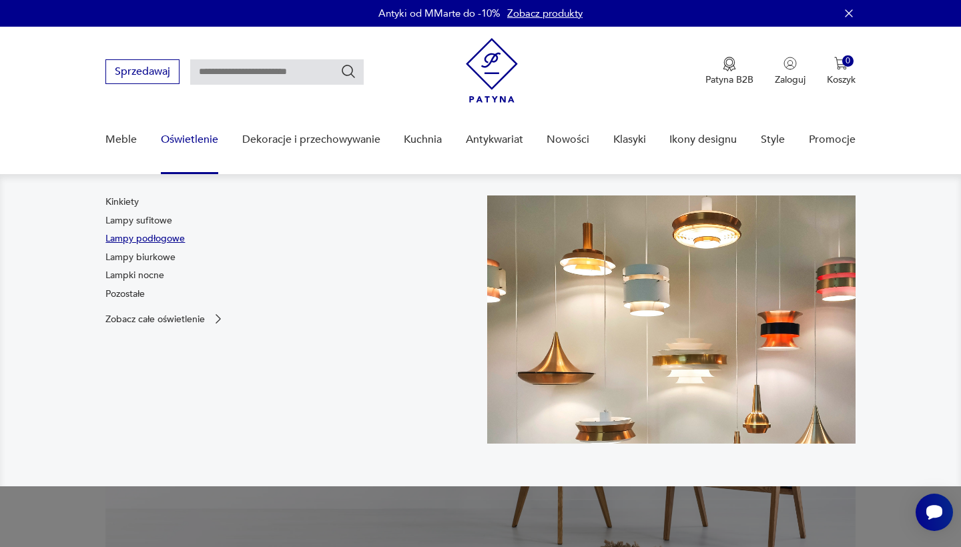
click at [165, 241] on link "Lampy podłogowe" at bounding box center [144, 238] width 79 height 13
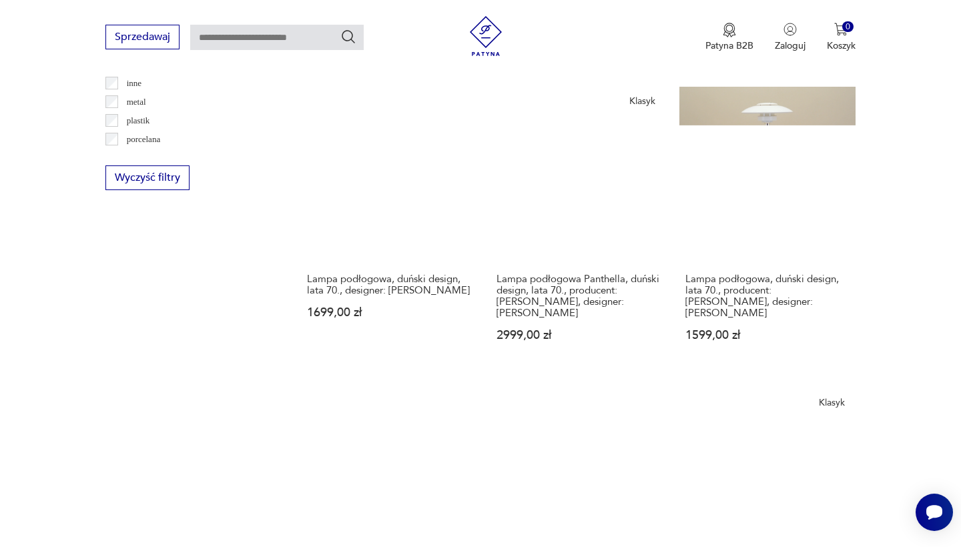
scroll to position [1359, 0]
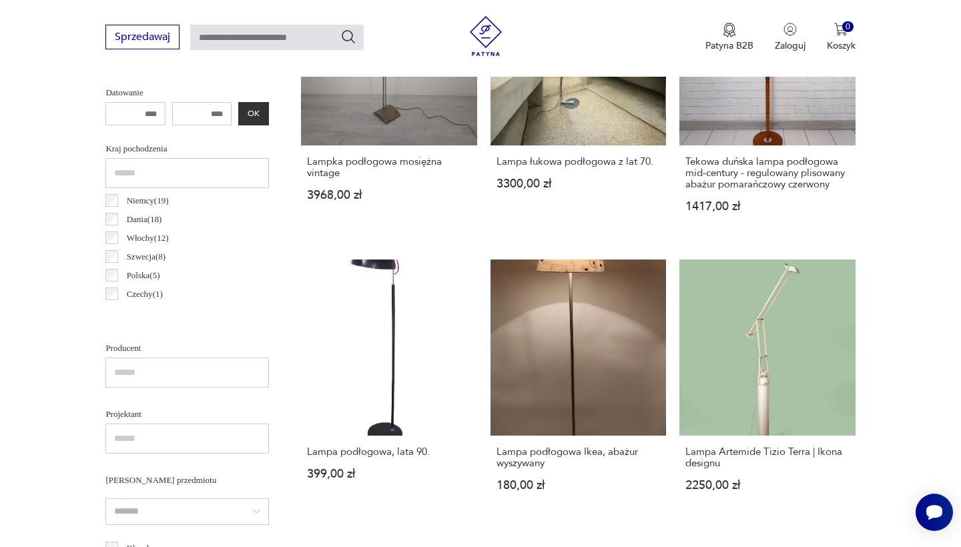
scroll to position [315, 0]
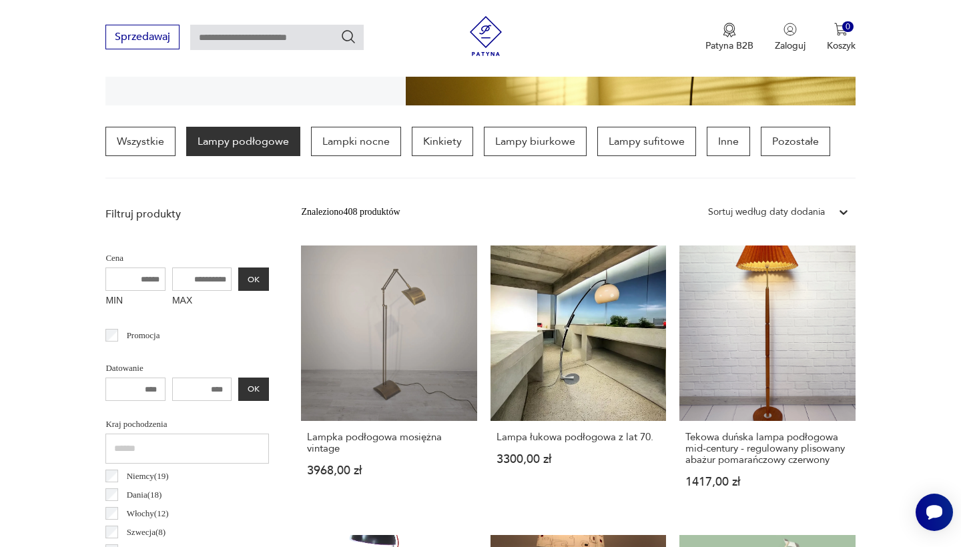
click at [519, 1] on div "Sprzedawaj Patyna B2B Zaloguj 0 Koszyk Twój koszyk ( 0 ) Brak produktów w koszy…" at bounding box center [480, 38] width 961 height 77
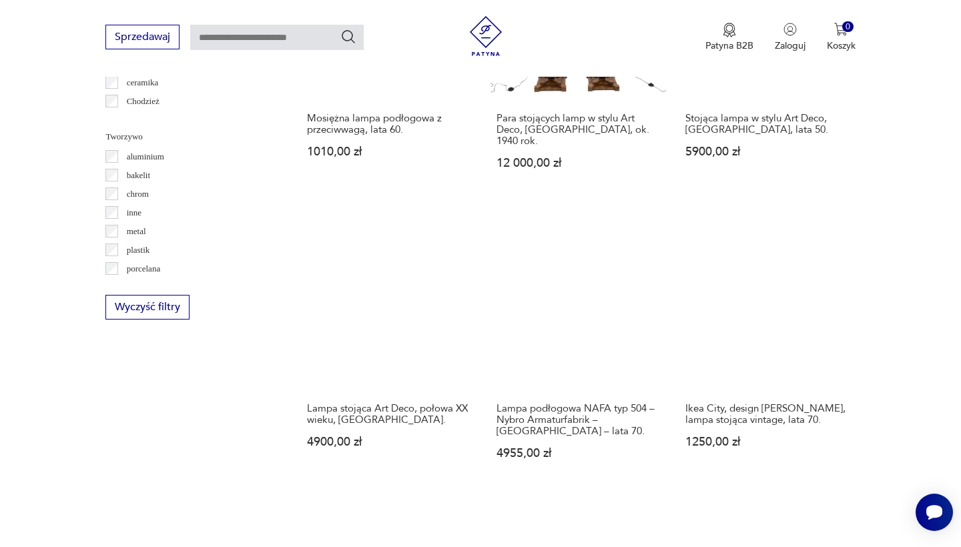
scroll to position [1269, 0]
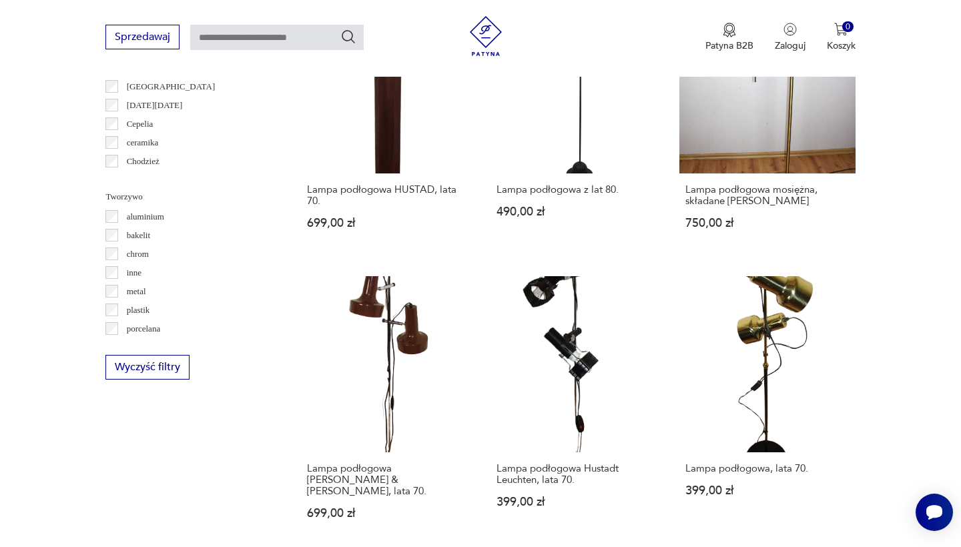
scroll to position [1286, 0]
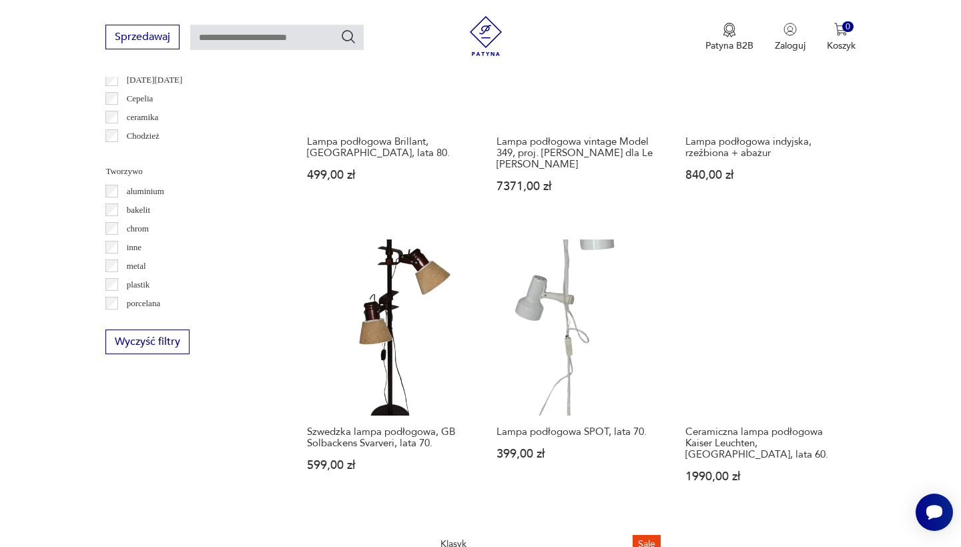
scroll to position [1183, 0]
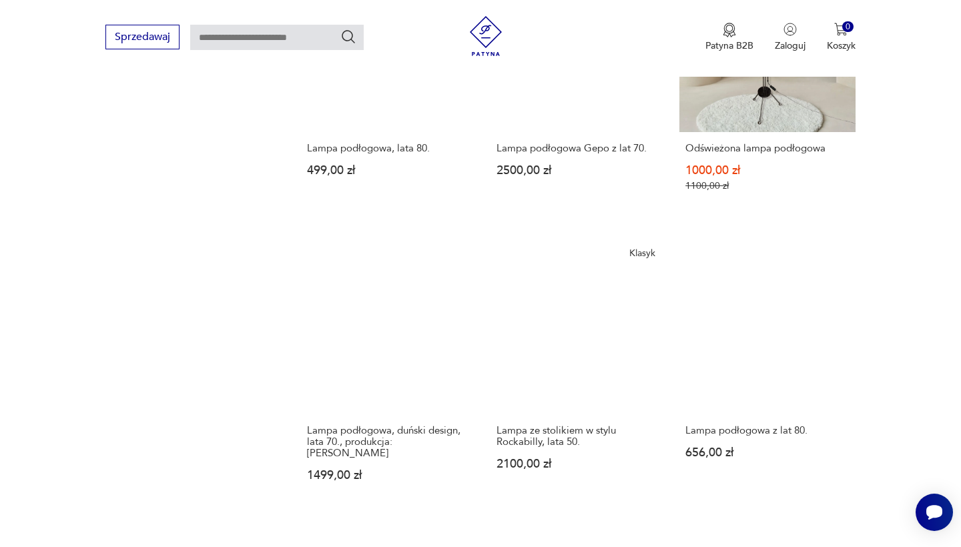
scroll to position [1489, 0]
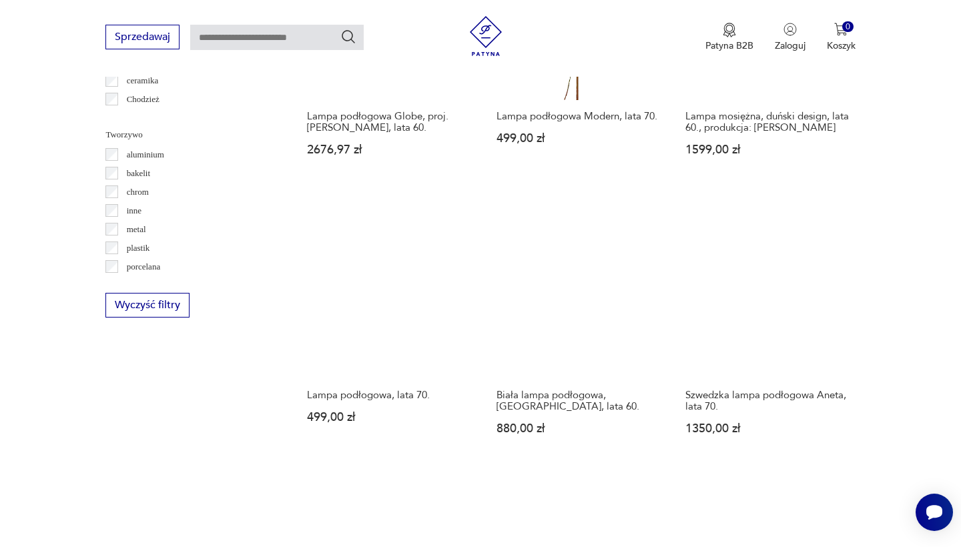
scroll to position [1216, 0]
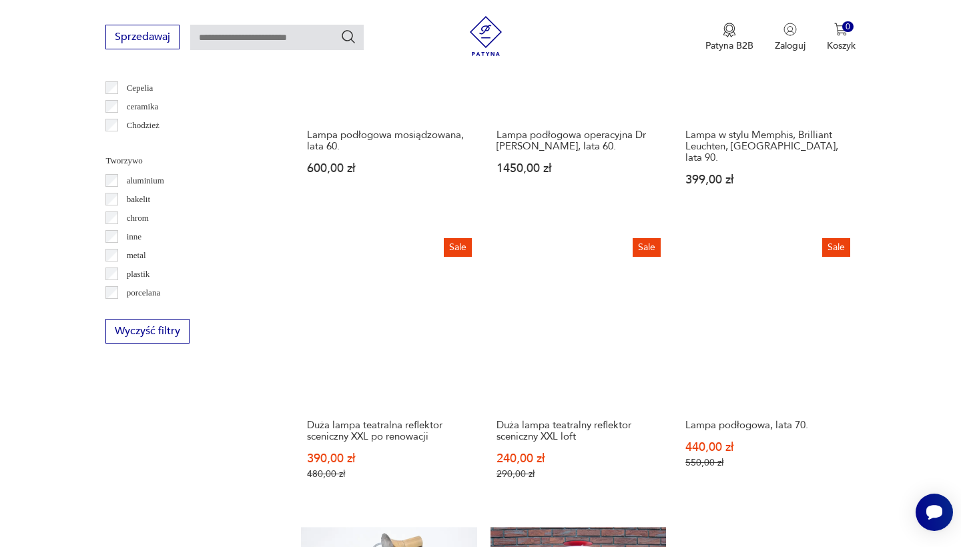
scroll to position [1195, 0]
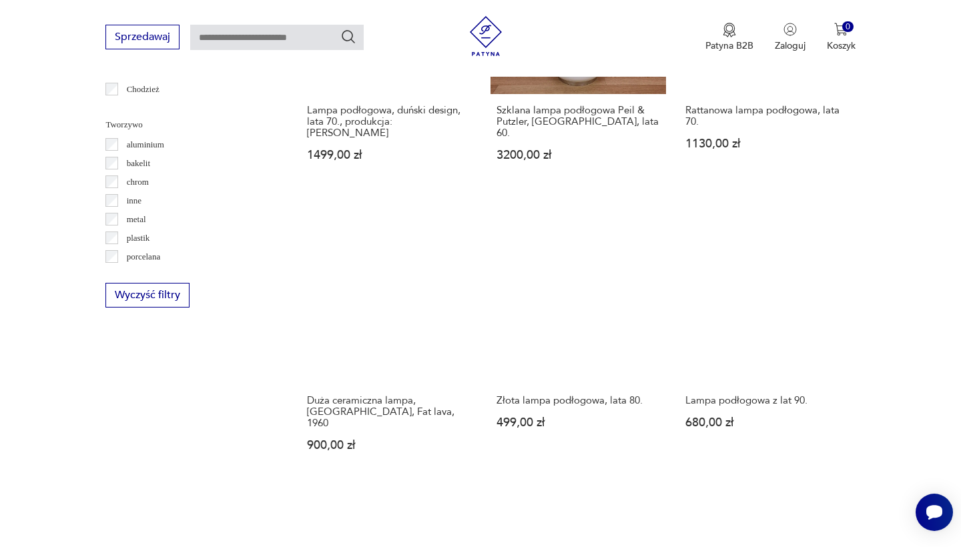
scroll to position [1242, 0]
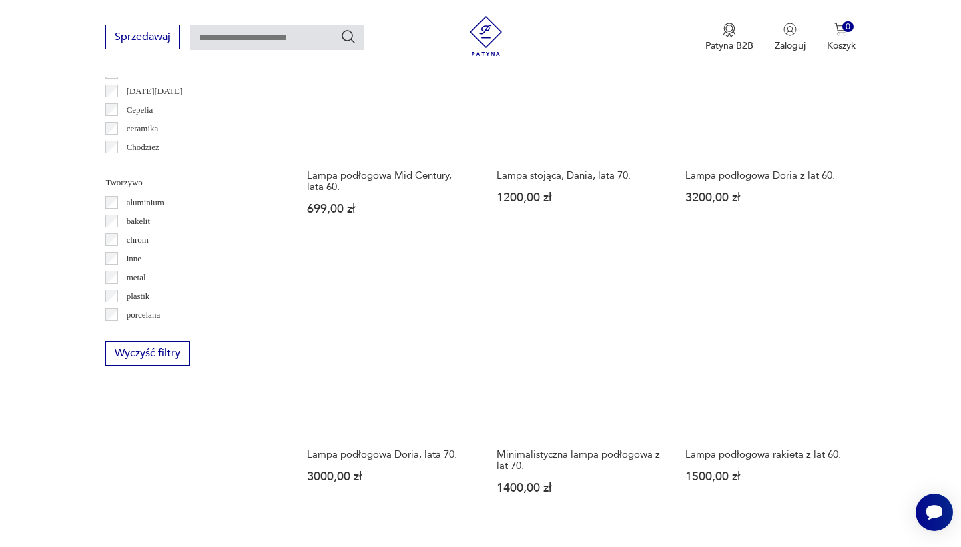
scroll to position [1162, 0]
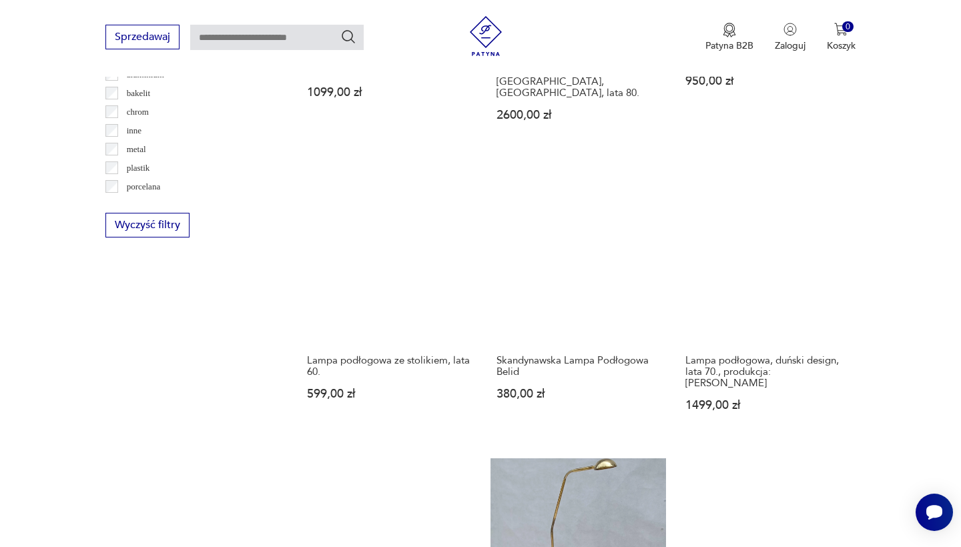
scroll to position [1305, 0]
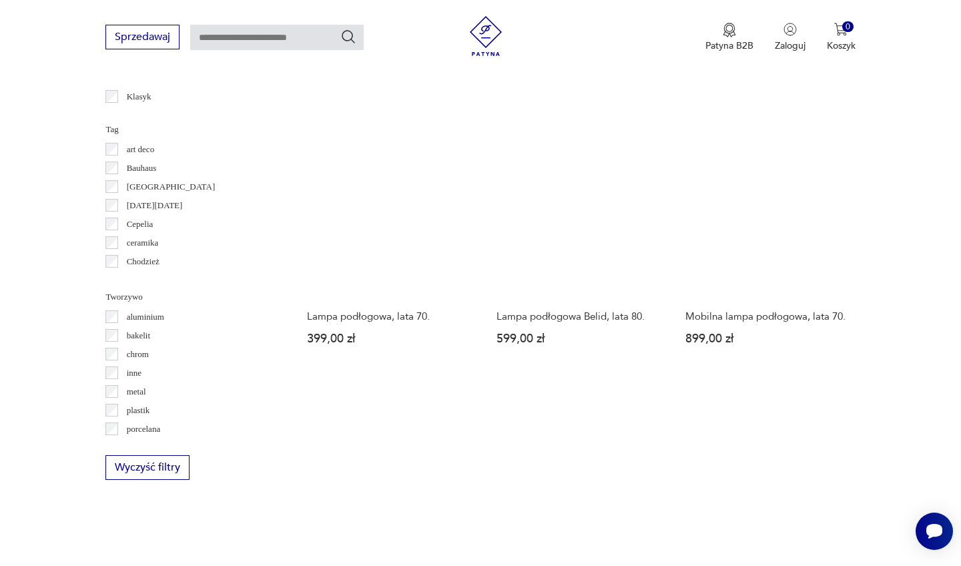
scroll to position [1111, 0]
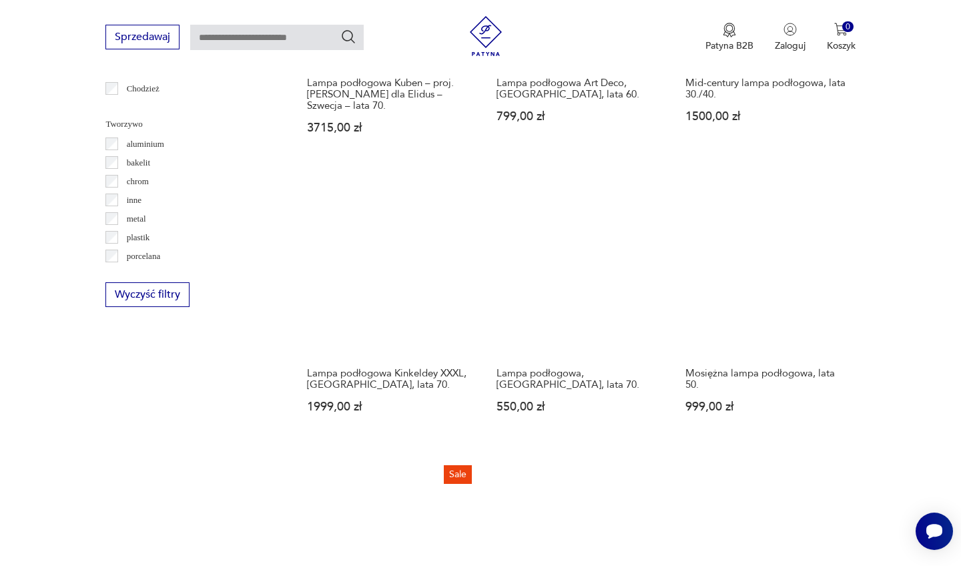
scroll to position [1334, 0]
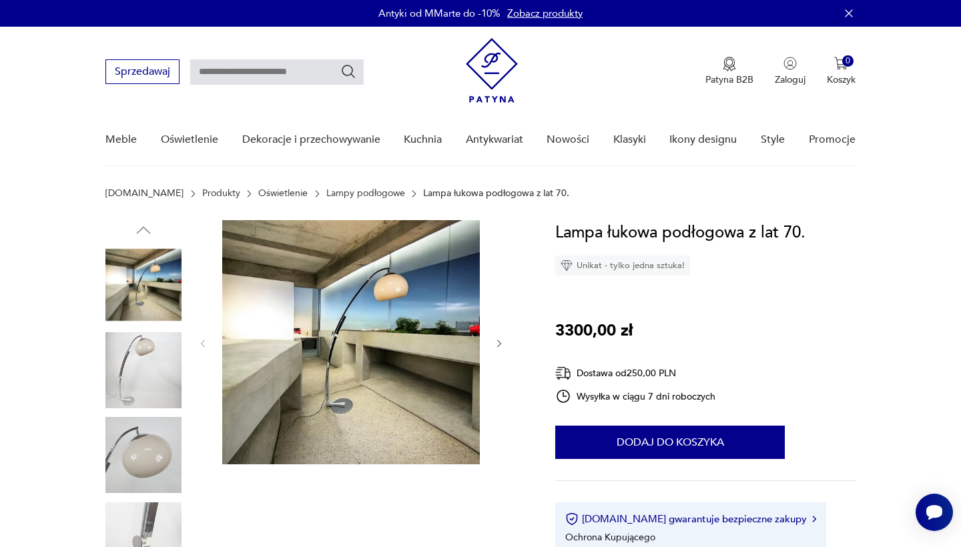
click at [497, 346] on icon "button" at bounding box center [499, 343] width 11 height 11
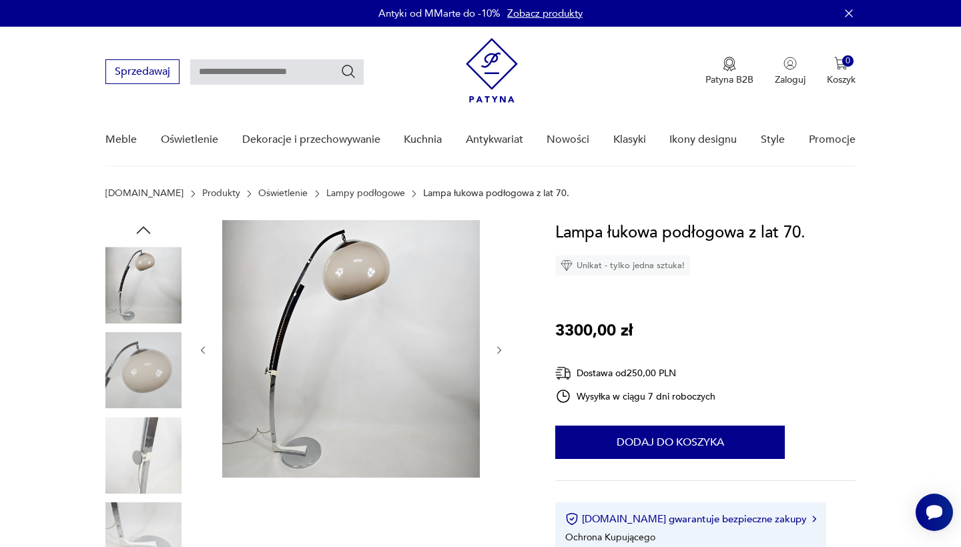
click at [497, 346] on icon "button" at bounding box center [499, 350] width 11 height 11
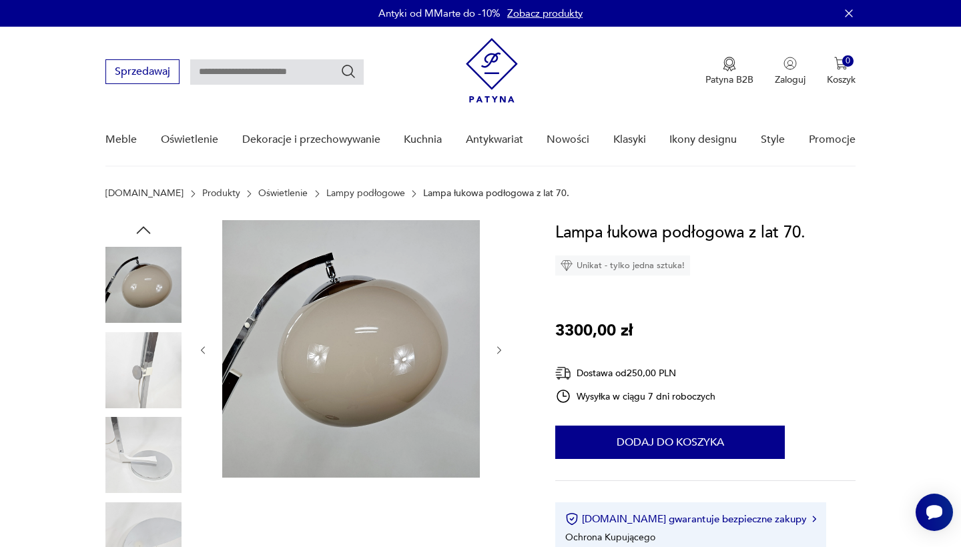
click at [497, 346] on icon "button" at bounding box center [499, 350] width 11 height 11
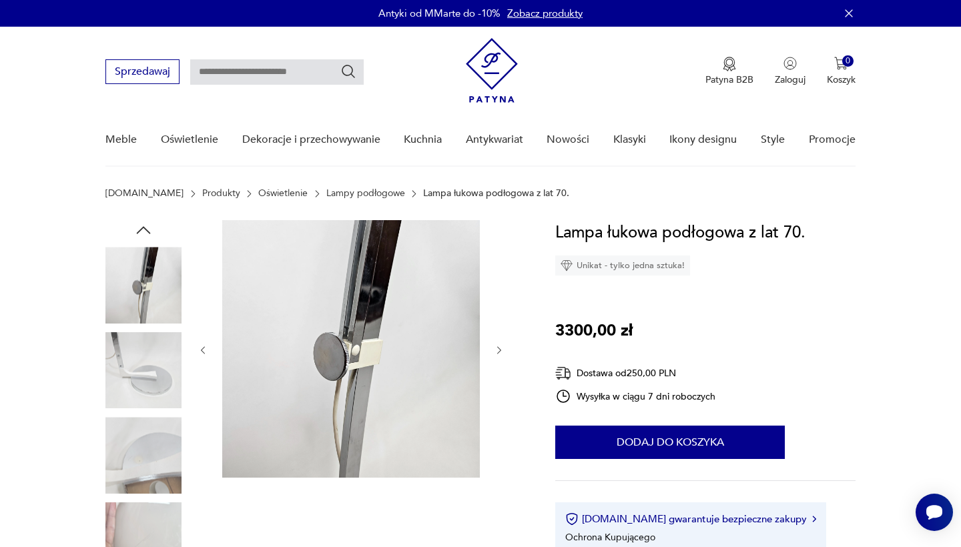
click at [497, 346] on icon "button" at bounding box center [499, 350] width 11 height 11
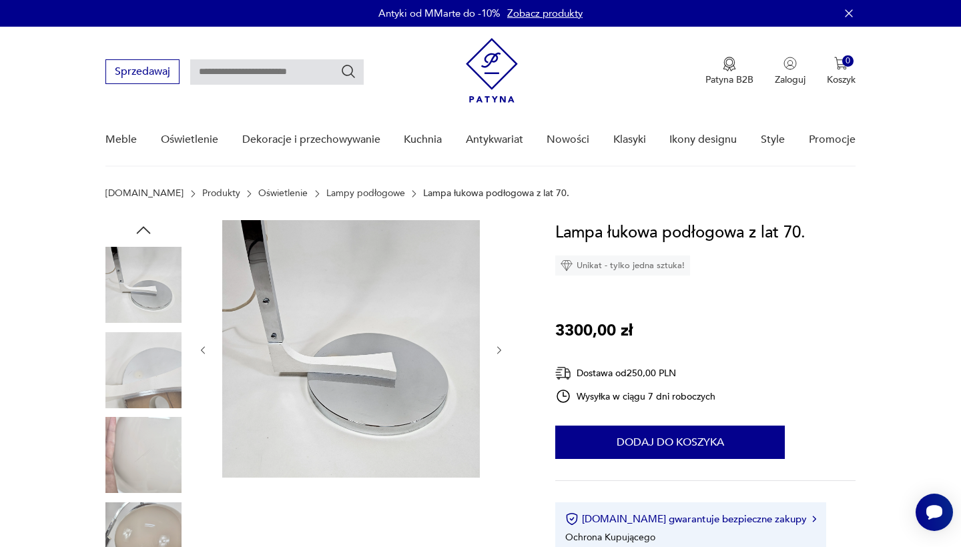
click at [497, 346] on icon "button" at bounding box center [499, 350] width 11 height 11
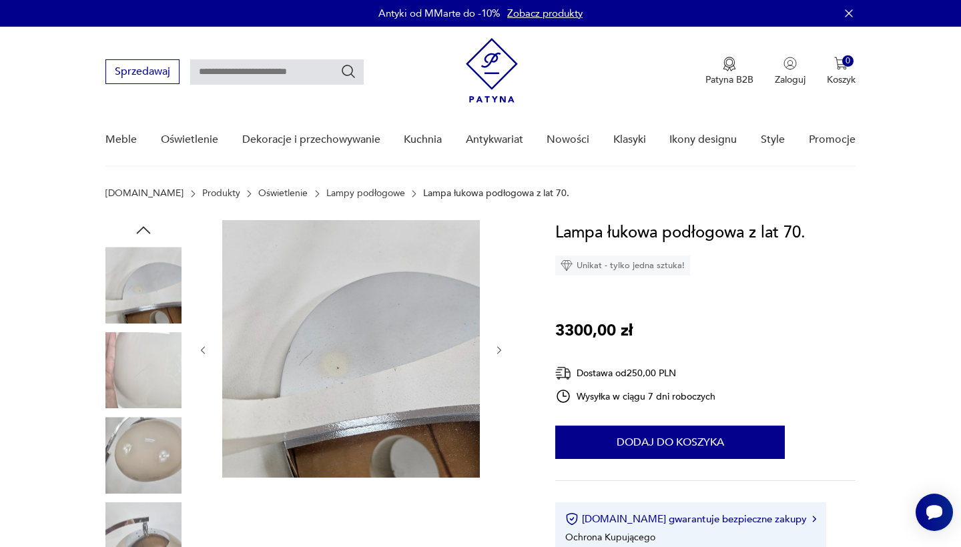
click at [497, 346] on icon "button" at bounding box center [499, 350] width 11 height 11
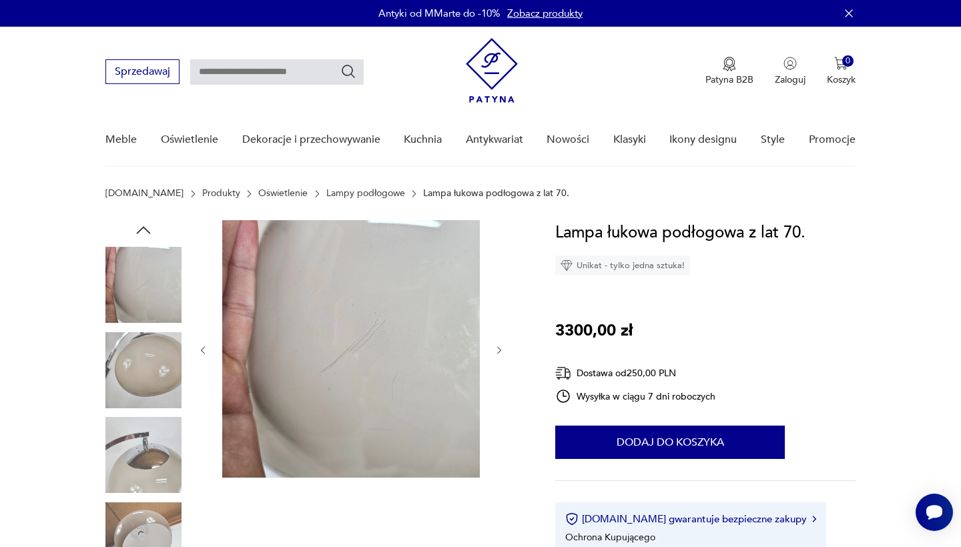
click at [497, 346] on icon "button" at bounding box center [499, 350] width 11 height 11
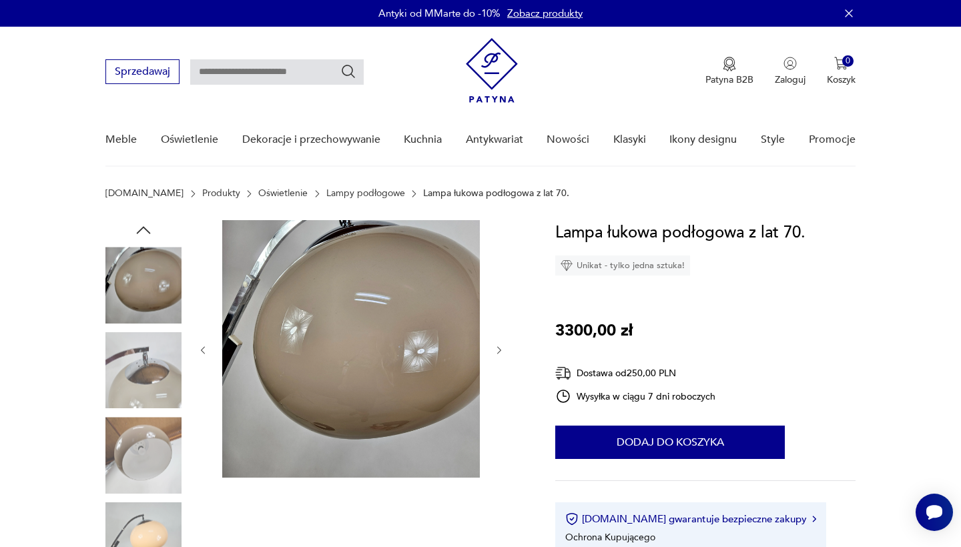
click at [497, 346] on icon "button" at bounding box center [499, 350] width 11 height 11
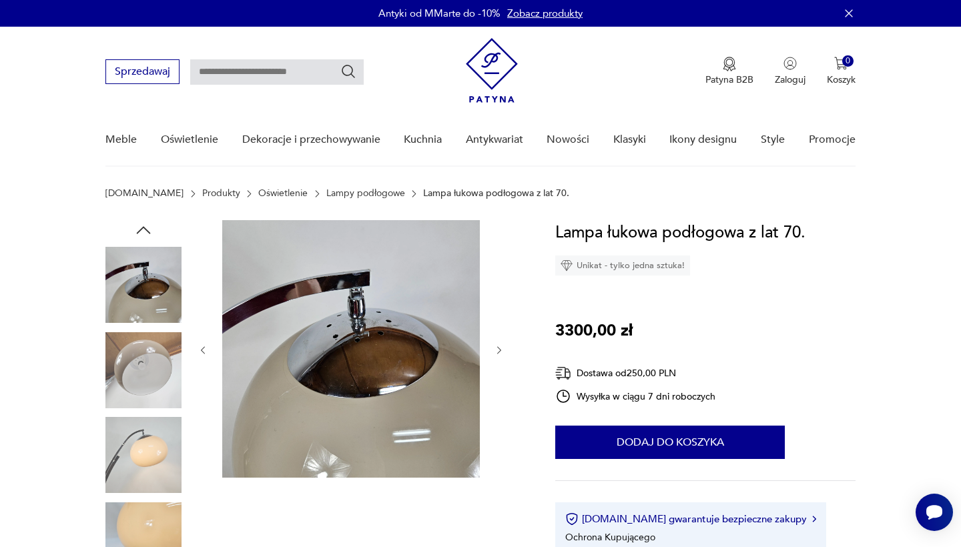
click at [497, 346] on icon "button" at bounding box center [499, 350] width 11 height 11
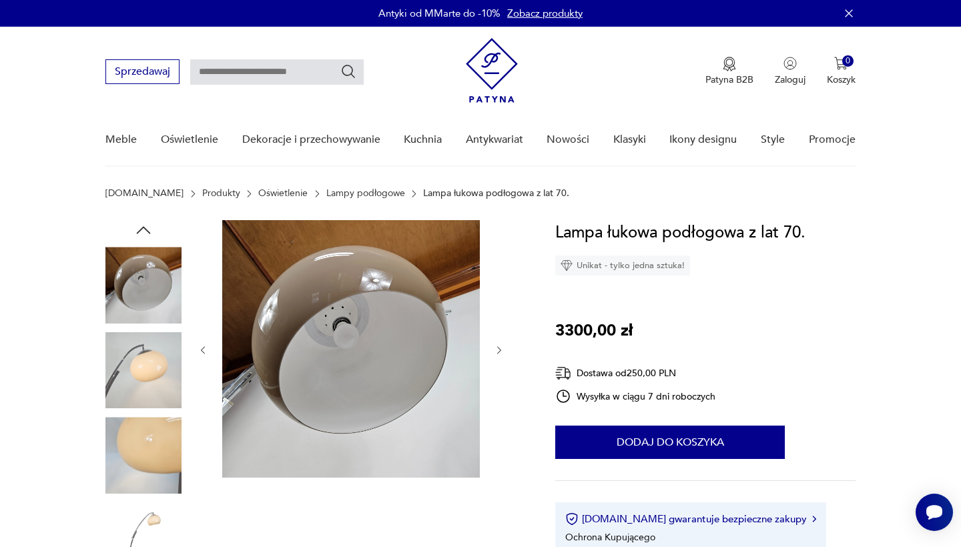
click at [497, 346] on icon "button" at bounding box center [499, 350] width 11 height 11
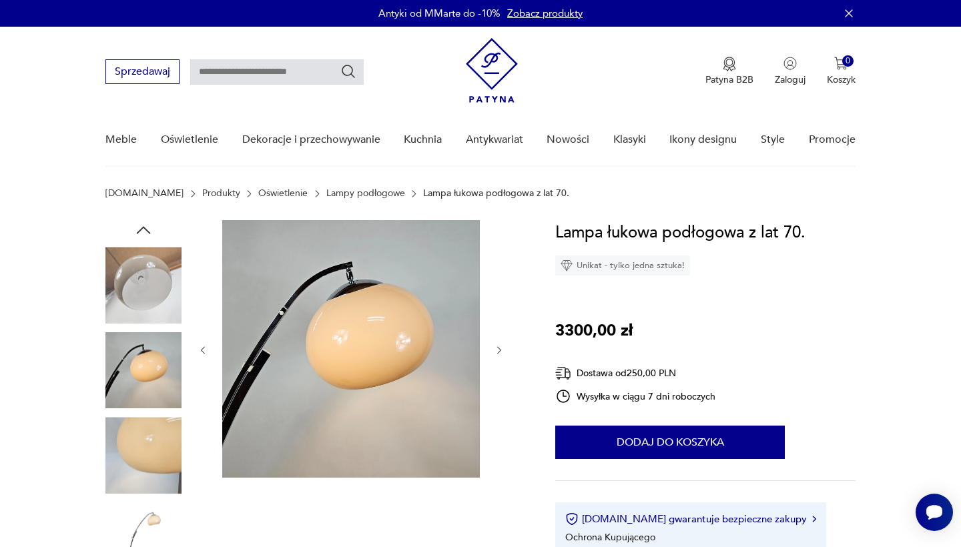
click at [506, 345] on div at bounding box center [314, 413] width 418 height 387
click at [501, 349] on icon "button" at bounding box center [499, 350] width 11 height 11
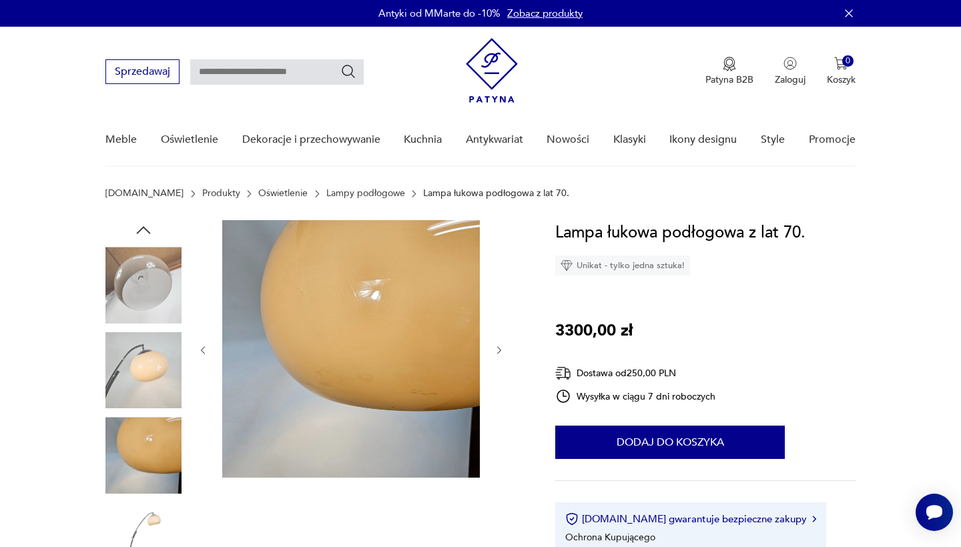
click at [501, 349] on icon "button" at bounding box center [499, 350] width 11 height 11
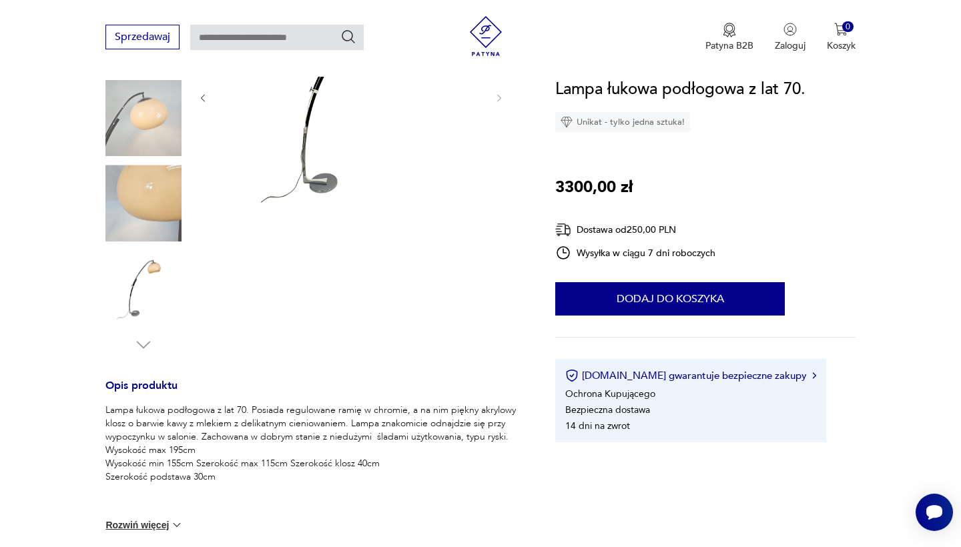
click at [147, 304] on img at bounding box center [143, 288] width 76 height 76
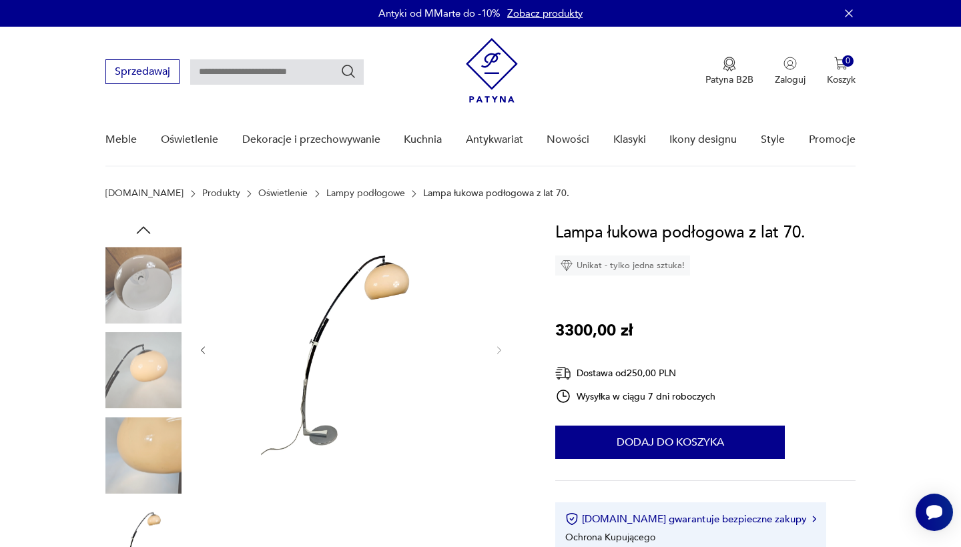
scroll to position [-1, 0]
click at [147, 312] on img at bounding box center [143, 285] width 76 height 76
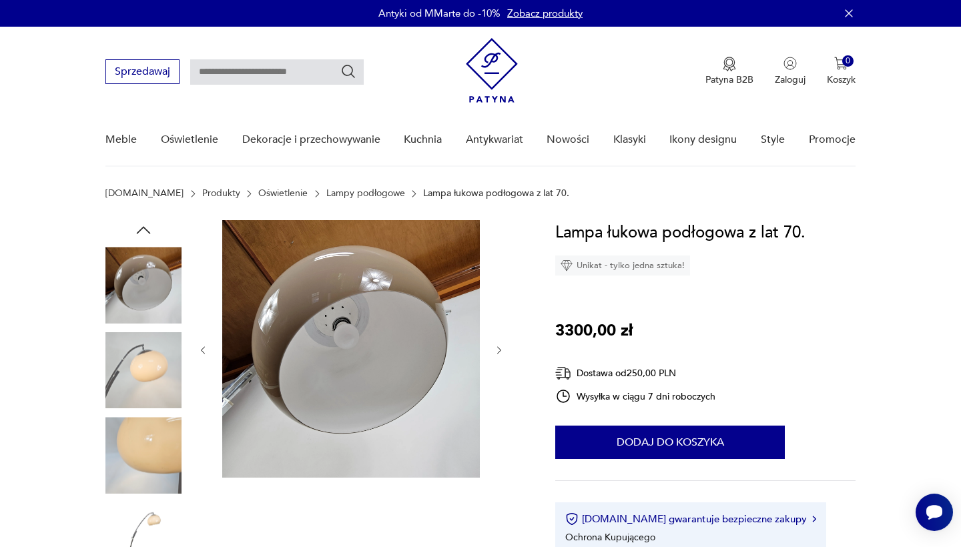
scroll to position [0, 0]
click at [146, 232] on icon "button" at bounding box center [143, 230] width 20 height 20
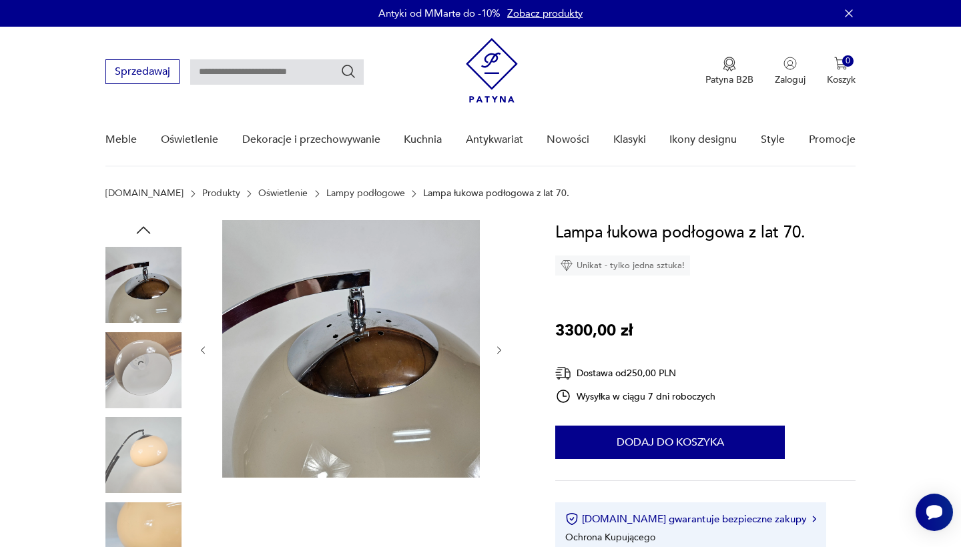
click at [146, 232] on icon "button" at bounding box center [143, 230] width 20 height 20
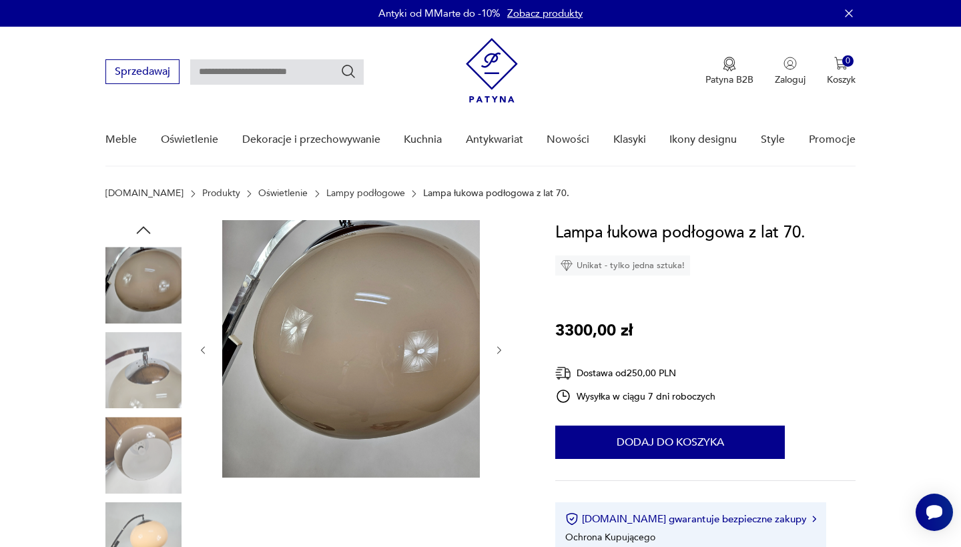
click at [146, 232] on icon "button" at bounding box center [143, 230] width 20 height 20
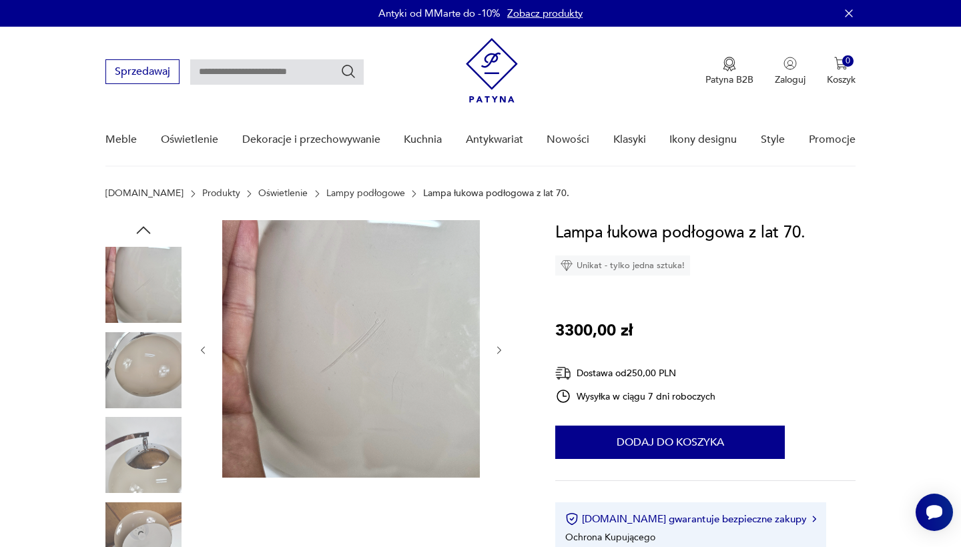
click at [146, 232] on icon "button" at bounding box center [143, 230] width 20 height 20
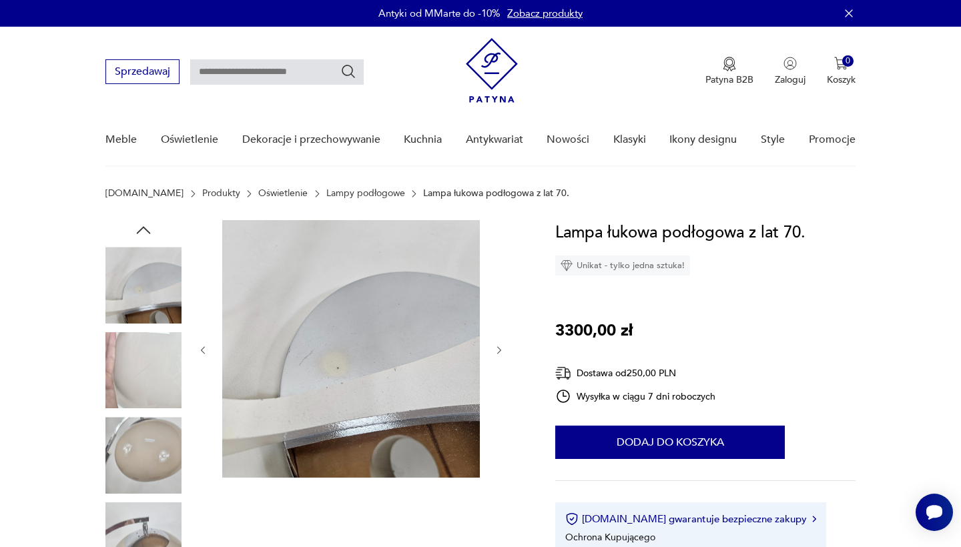
click at [146, 232] on icon "button" at bounding box center [143, 230] width 20 height 20
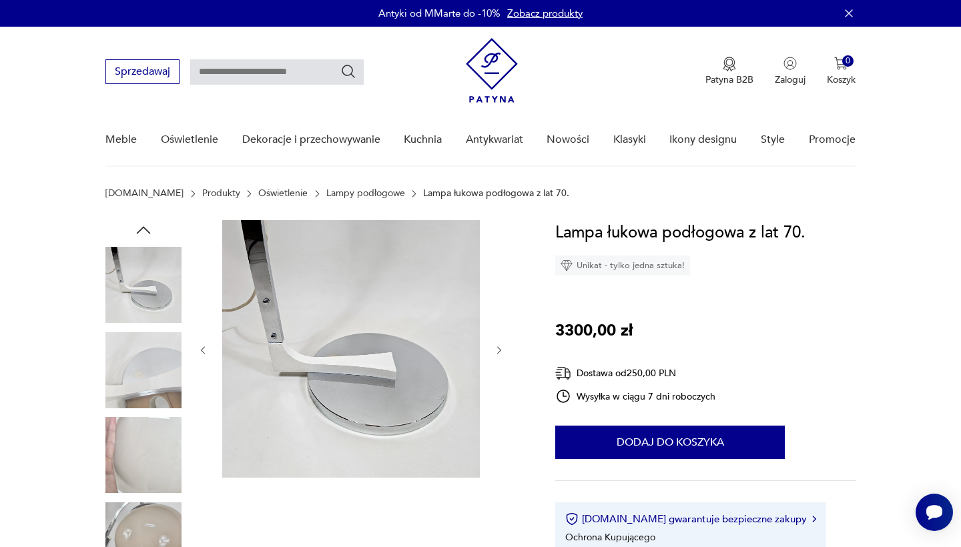
click at [146, 232] on icon "button" at bounding box center [143, 230] width 20 height 20
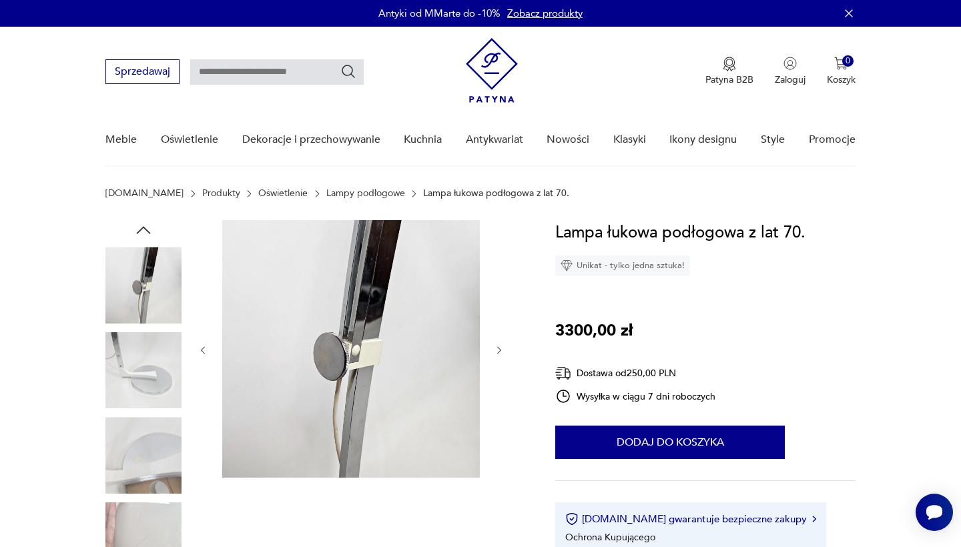
click at [146, 232] on icon "button" at bounding box center [143, 230] width 20 height 20
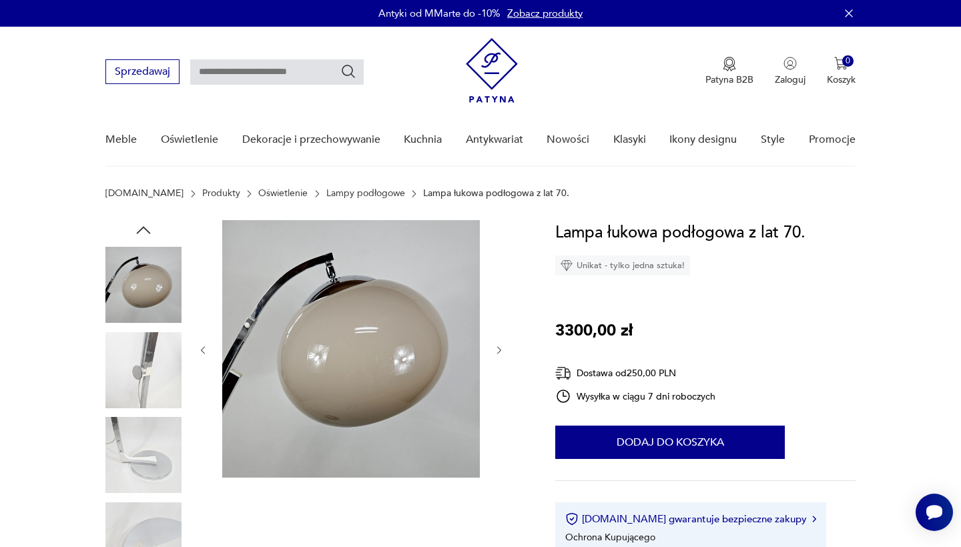
click at [146, 232] on icon "button" at bounding box center [143, 230] width 20 height 20
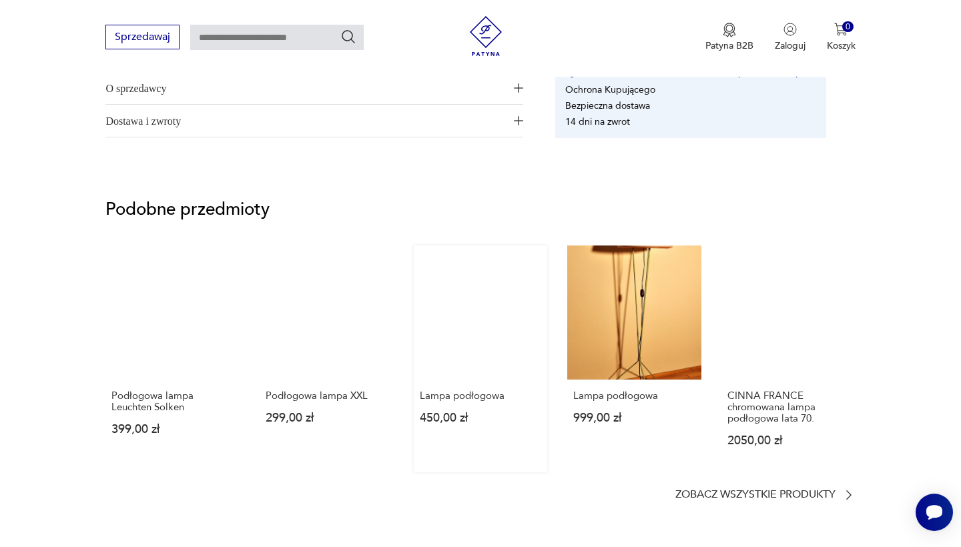
scroll to position [1252, 0]
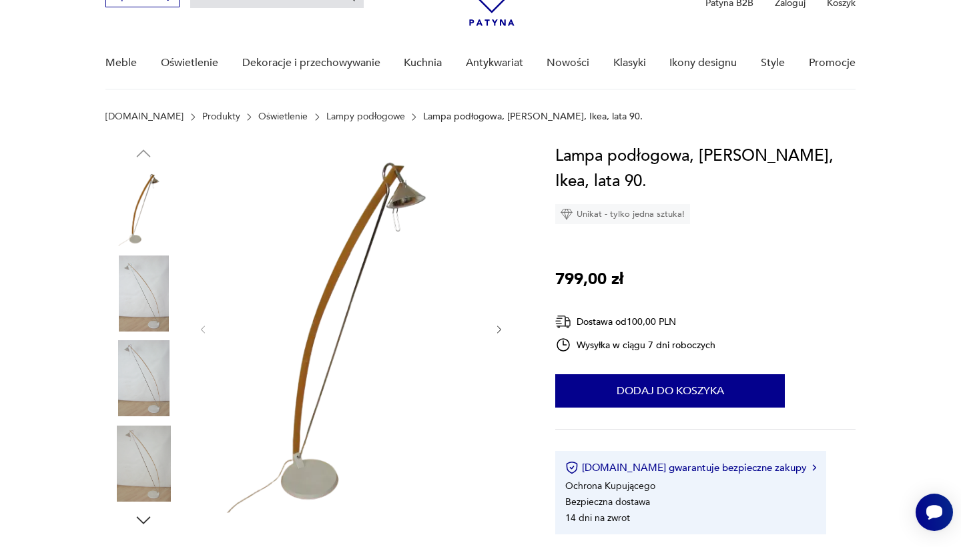
scroll to position [77, 0]
